Goal: Task Accomplishment & Management: Manage account settings

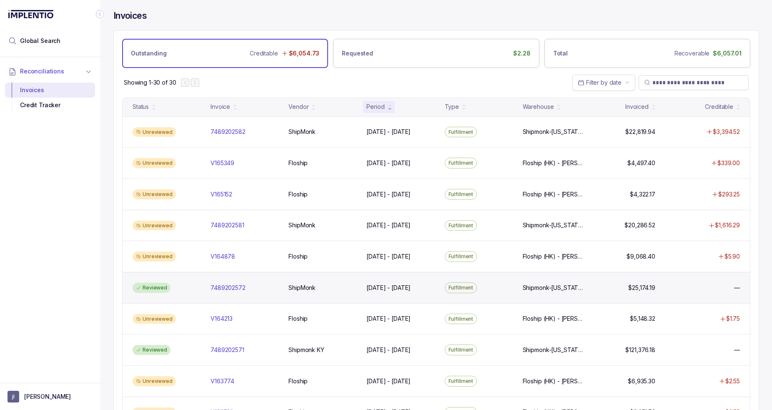
click at [286, 287] on div "ShipMonk ShipMonk" at bounding box center [322, 287] width 75 height 8
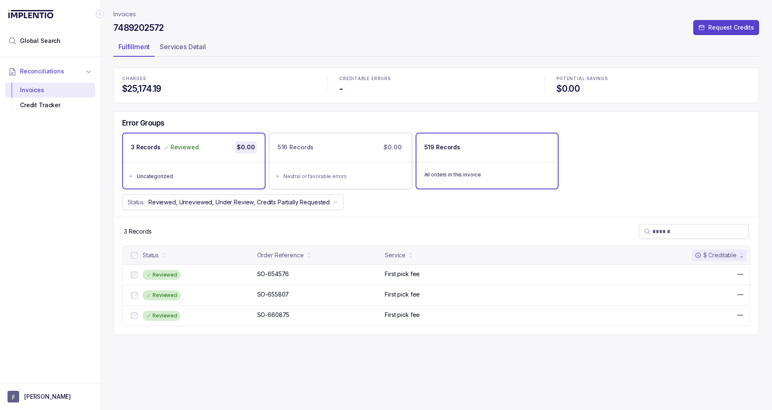
click at [462, 162] on div "All orders in this invoice" at bounding box center [487, 174] width 142 height 25
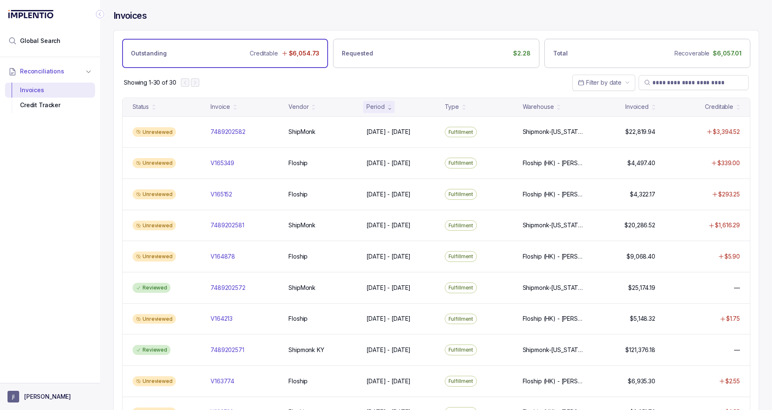
click at [59, 396] on button "[PERSON_NAME]" at bounding box center [50, 397] width 85 height 12
click at [48, 373] on li "Logout" at bounding box center [50, 378] width 86 height 13
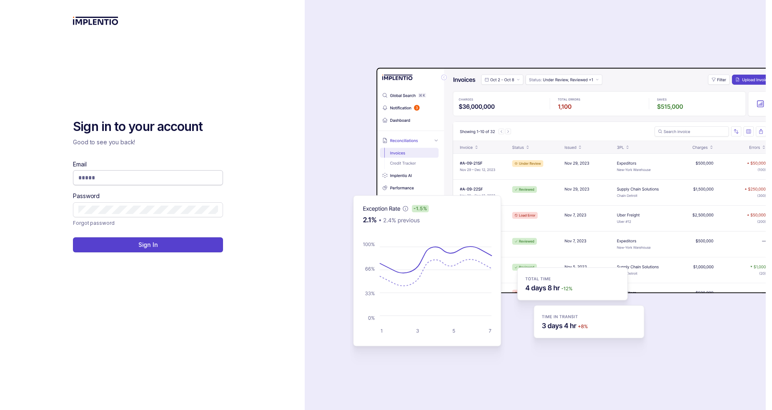
click at [198, 176] on input "Email" at bounding box center [147, 177] width 139 height 8
type input "**********"
